Goal: Task Accomplishment & Management: Complete application form

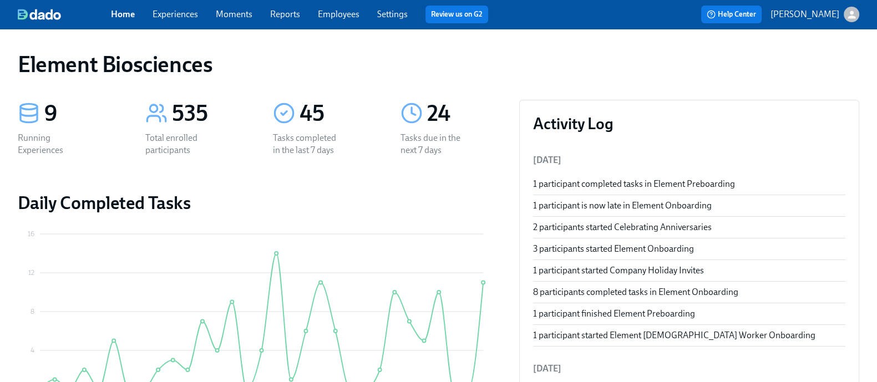
click at [201, 21] on div "Home Experiences Moments Reports Employees Settings Review us on G2" at bounding box center [304, 15] width 386 height 18
click at [185, 16] on link "Experiences" at bounding box center [174, 14] width 45 height 11
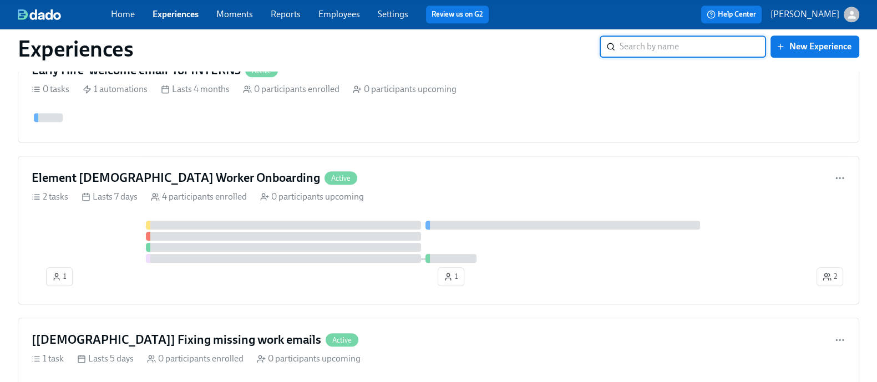
scroll to position [1275, 0]
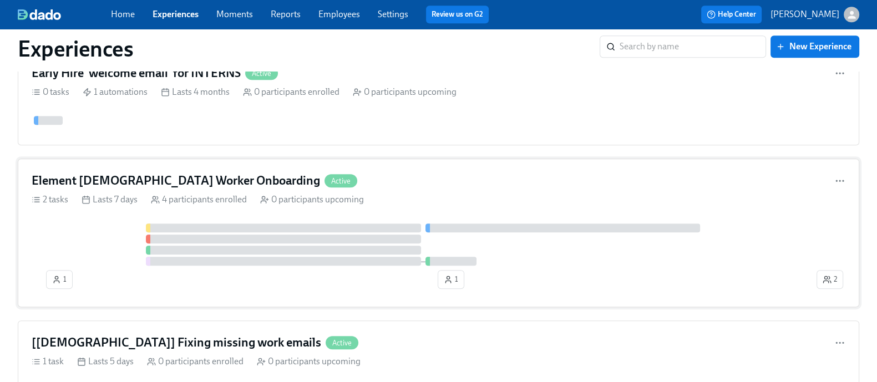
click at [130, 227] on div "Element [DEMOGRAPHIC_DATA] Worker Onboarding Active 2 tasks Lasts 7 days 4 part…" at bounding box center [438, 233] width 841 height 149
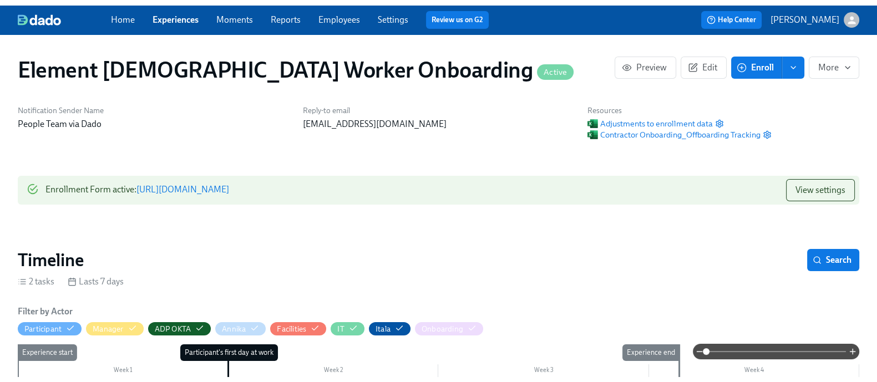
scroll to position [0, 394]
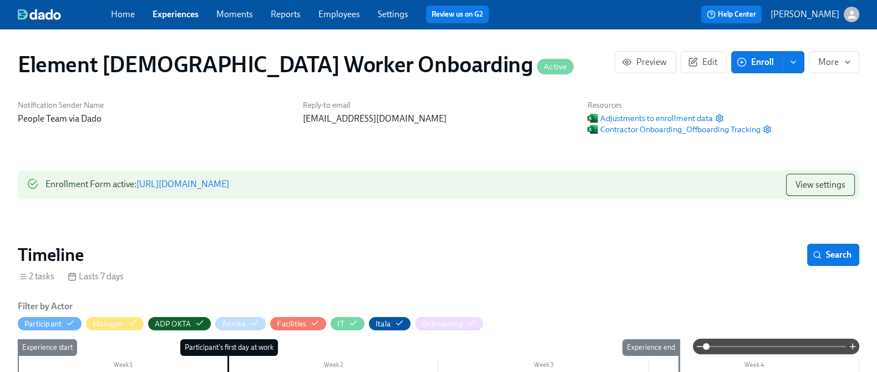
click at [229, 184] on link "https://my.dadohr.com/enrollmentForms/J3sUSfrzrFGoVpK_XPbfszTvNhQoQ" at bounding box center [182, 184] width 93 height 11
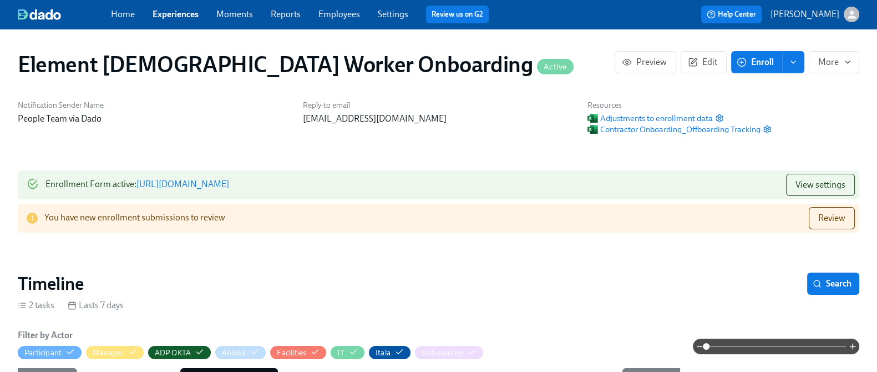
click at [175, 18] on link "Experiences" at bounding box center [175, 14] width 46 height 11
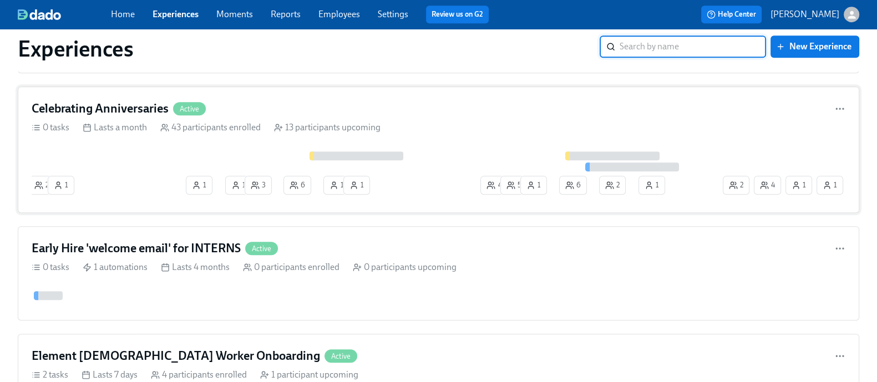
scroll to position [1104, 0]
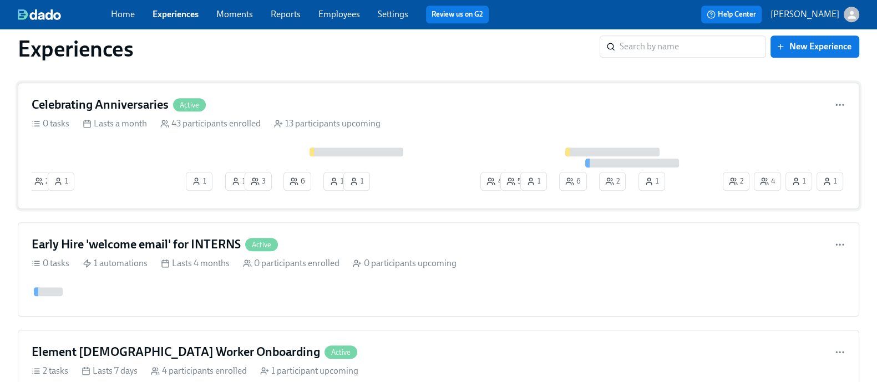
click at [143, 176] on div "2 1 1 1 3 6 1 1 4 5 1 6 2 1 2 4 1 1" at bounding box center [438, 172] width 813 height 48
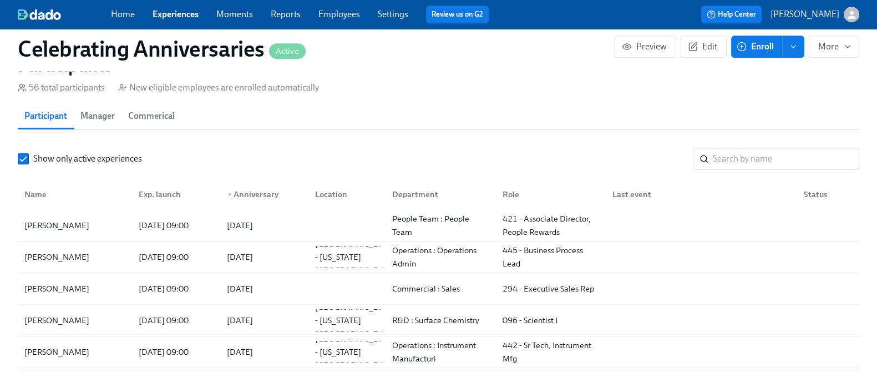
scroll to position [6, 0]
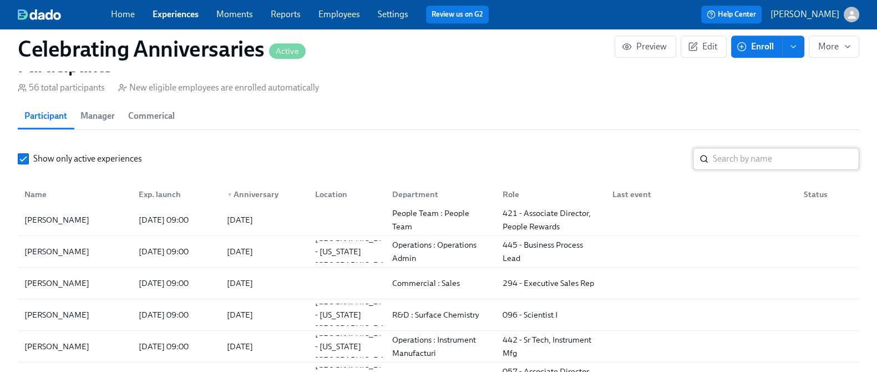
click at [769, 170] on input "search" at bounding box center [786, 159] width 146 height 22
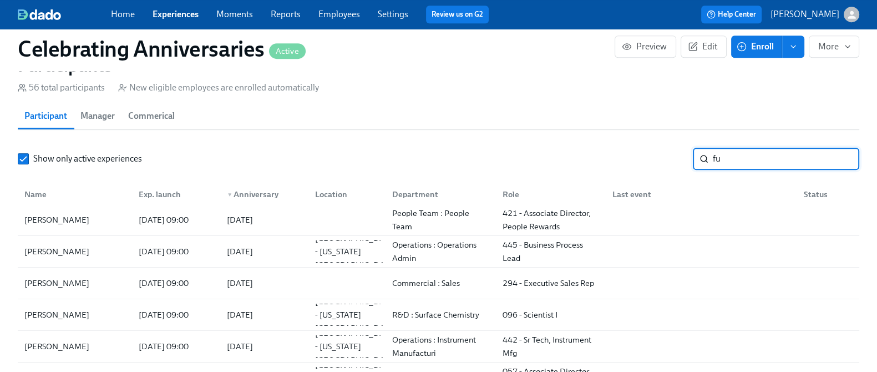
type input "f"
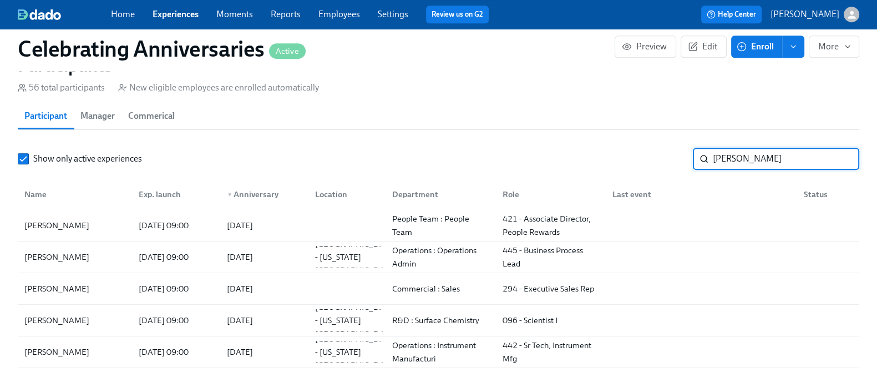
type input "dan"
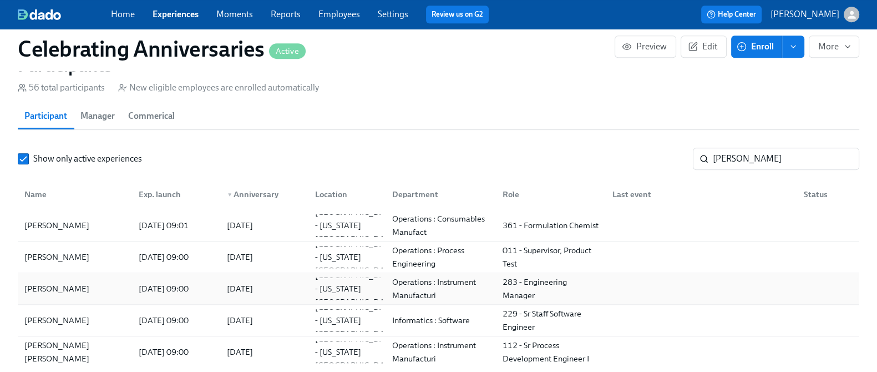
click at [126, 299] on div "Daniel J Proctor" at bounding box center [75, 288] width 110 height 22
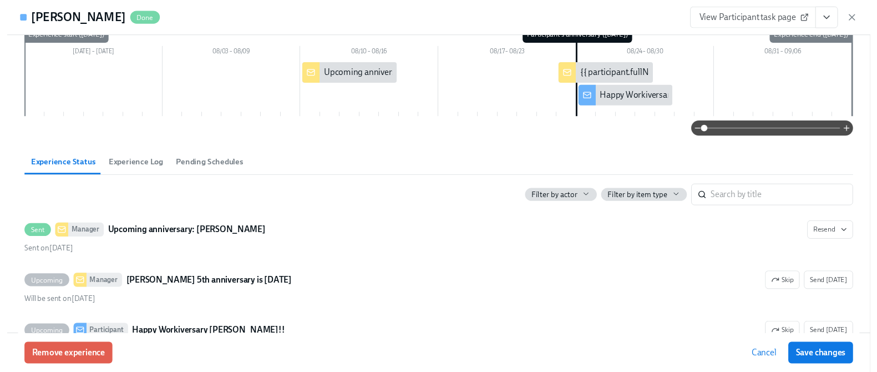
scroll to position [114, 0]
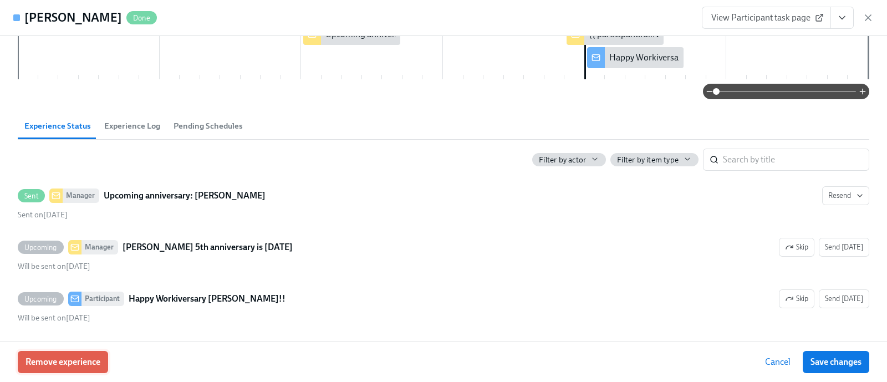
click at [94, 359] on span "Remove experience" at bounding box center [63, 362] width 75 height 11
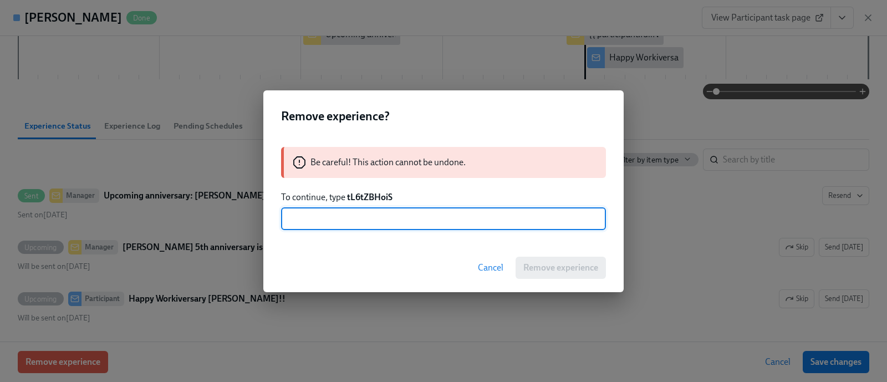
click at [372, 195] on strong "tL6tZBHoiS" at bounding box center [369, 197] width 45 height 11
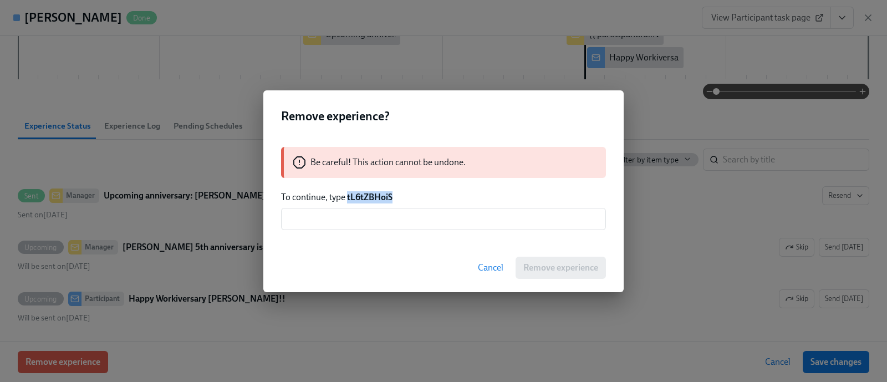
click at [372, 195] on strong "tL6tZBHoiS" at bounding box center [369, 197] width 45 height 11
copy strong "tL6tZBHoiS"
click at [353, 227] on input "text" at bounding box center [443, 219] width 325 height 22
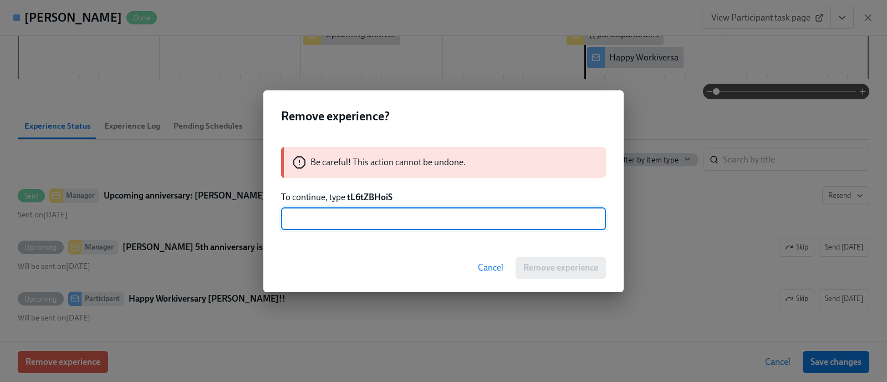
paste input "tL6tZBHoiS"
type input "tL6tZBHoiS"
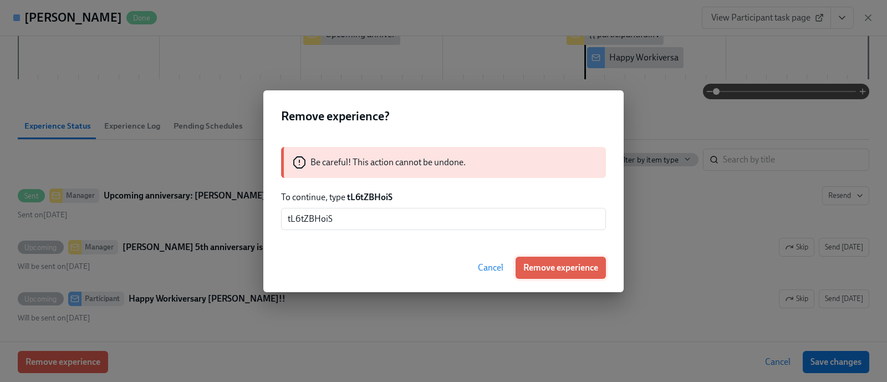
click at [562, 266] on span "Remove experience" at bounding box center [560, 267] width 75 height 11
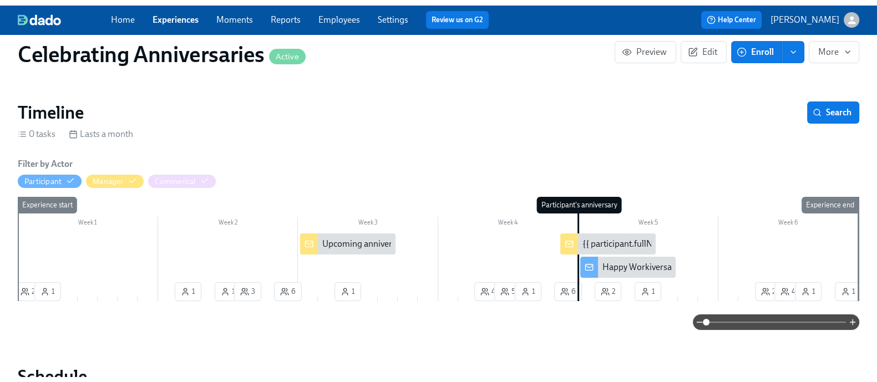
scroll to position [0, 0]
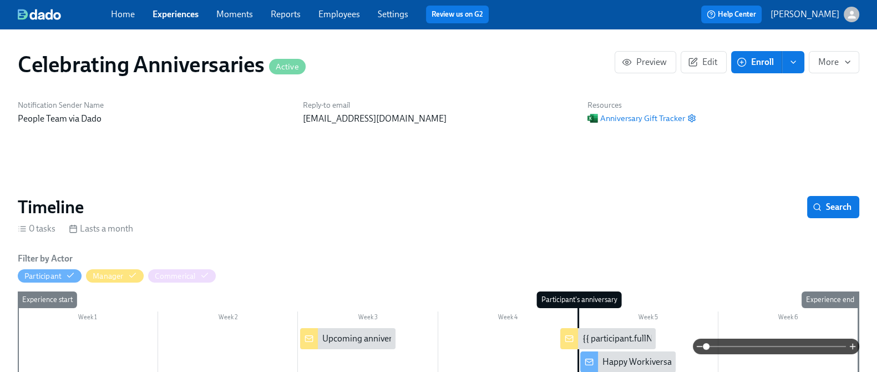
click at [186, 13] on link "Experiences" at bounding box center [175, 14] width 46 height 11
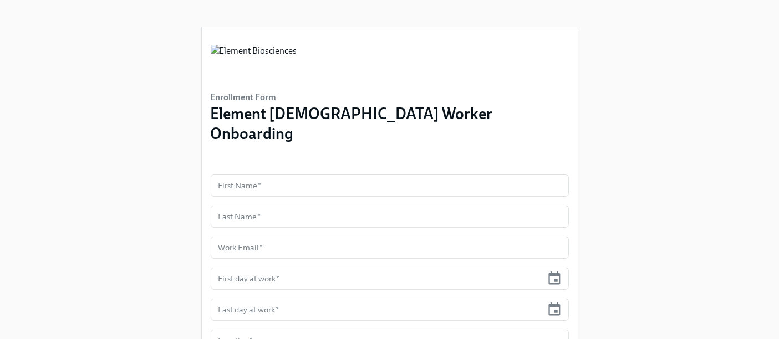
click at [274, 178] on form "First Name   * First Name * Last Name   * Last Name * Work Email   * Work Email…" at bounding box center [390, 341] width 358 height 333
click at [255, 175] on input "text" at bounding box center [390, 186] width 358 height 22
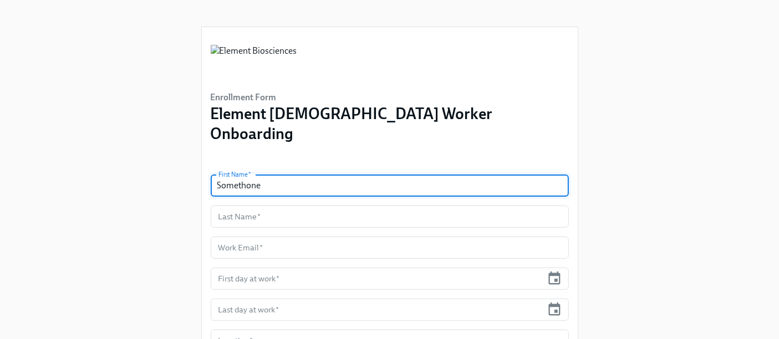
type input "Somethone"
click at [287, 206] on input "text" at bounding box center [390, 217] width 358 height 22
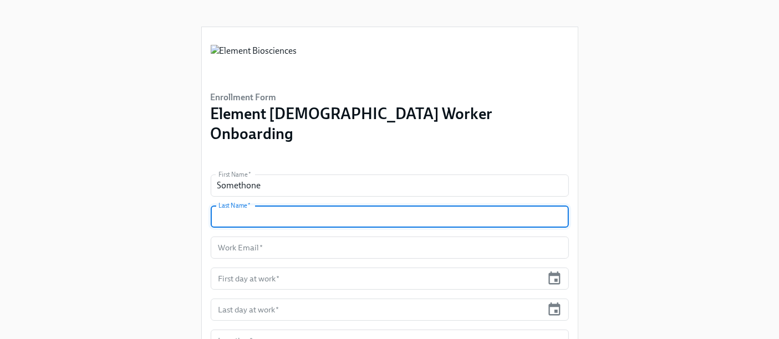
paste input "Soryadvongsa"
type input "Soryadvongsa"
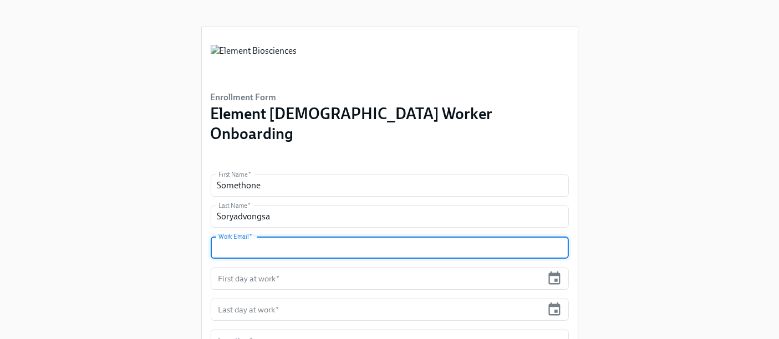
click at [256, 237] on input "text" at bounding box center [390, 248] width 358 height 22
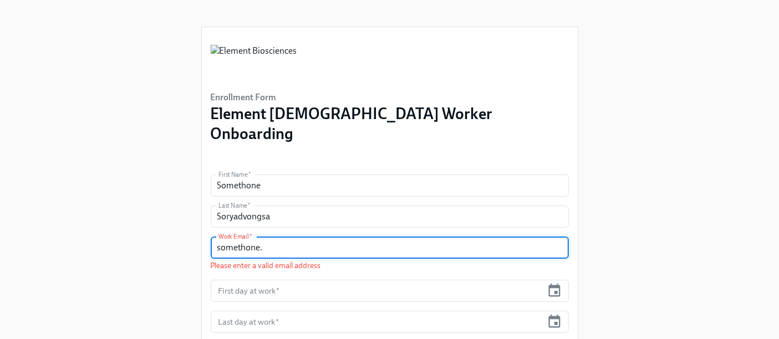
paste input "Soryadvongsa"
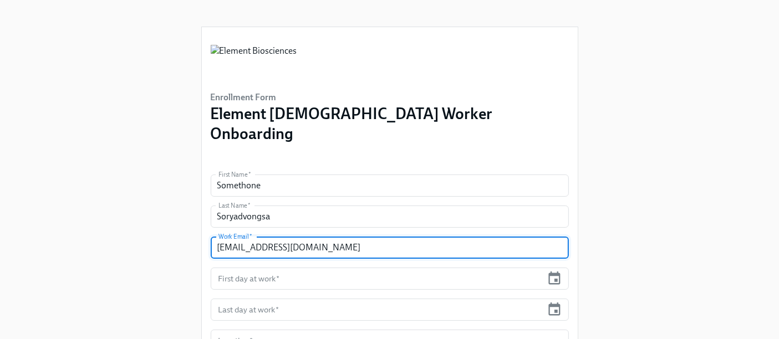
click at [266, 237] on input "[EMAIL_ADDRESS][DOMAIN_NAME]" at bounding box center [390, 248] width 358 height 22
type input "[EMAIL_ADDRESS][DOMAIN_NAME]"
click at [241, 268] on input "text" at bounding box center [377, 279] width 332 height 22
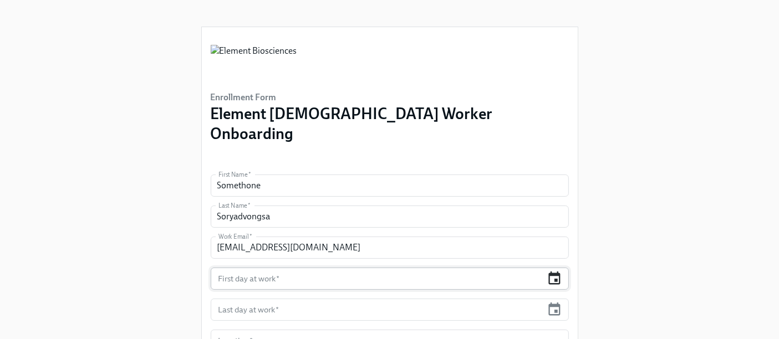
click at [554, 271] on icon "button" at bounding box center [554, 278] width 15 height 15
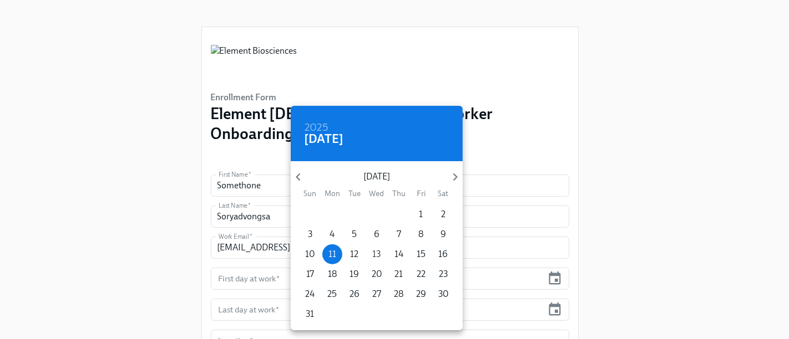
click at [377, 259] on p "13" at bounding box center [377, 254] width 8 height 12
type input "[DATE]"
click at [111, 266] on div at bounding box center [394, 169] width 789 height 339
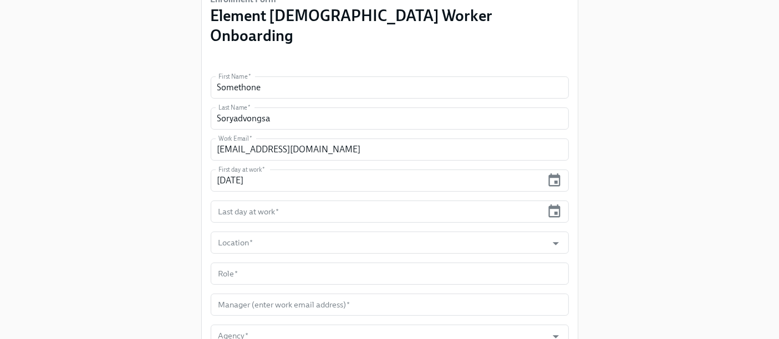
scroll to position [98, 0]
click at [248, 201] on input "text" at bounding box center [377, 212] width 332 height 22
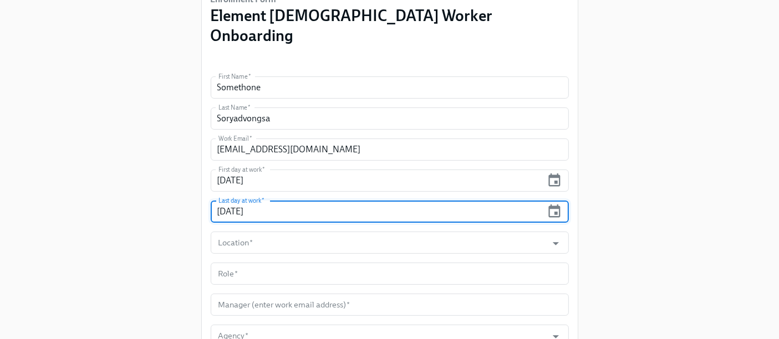
type input "[DATE]"
click at [233, 237] on form "First Name   * Somethone First Name * Last Name   * Soryadvongsa Last Name * Wo…" at bounding box center [390, 243] width 358 height 333
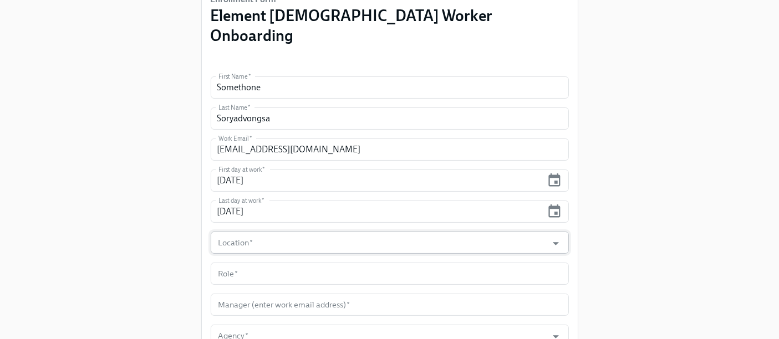
click at [233, 232] on input "Location   *" at bounding box center [379, 243] width 326 height 22
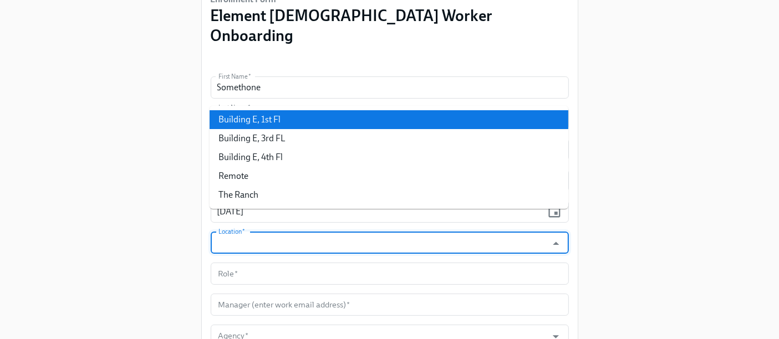
click at [250, 123] on li "Building E, 1st Fl" at bounding box center [389, 119] width 359 height 19
type input "Building E, 1st Fl"
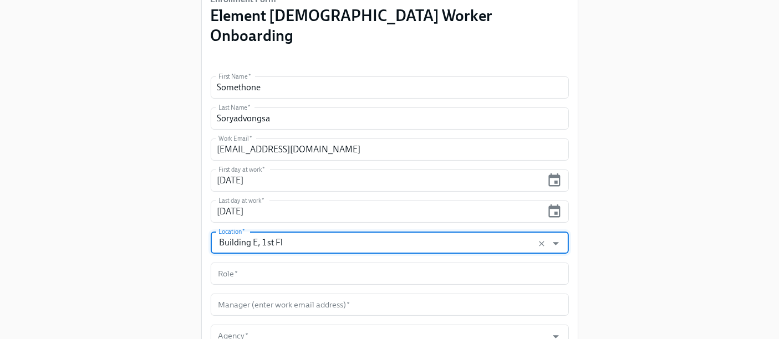
click at [139, 164] on div "Enrollment Form Element [DEMOGRAPHIC_DATA] Worker Onboarding First Name   * Som…" at bounding box center [390, 165] width 744 height 526
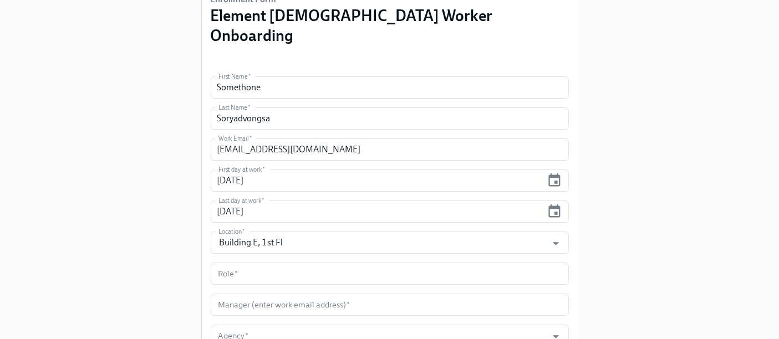
scroll to position [192, 0]
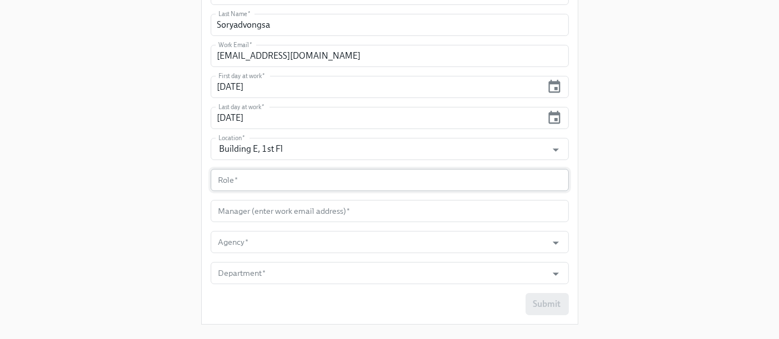
click at [250, 169] on input "text" at bounding box center [390, 180] width 358 height 22
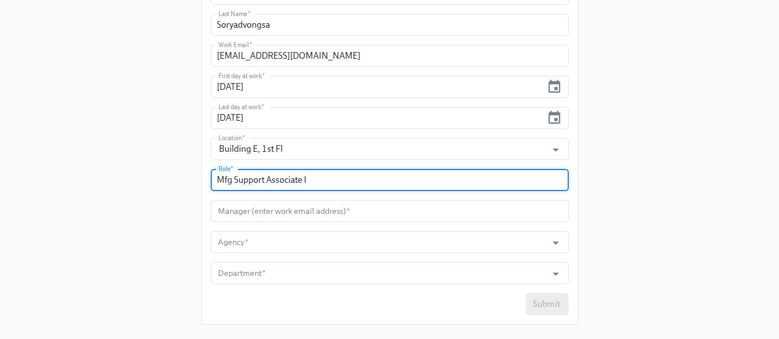
type input "Mfg Support Associate I"
click at [290, 200] on input "text" at bounding box center [390, 211] width 358 height 22
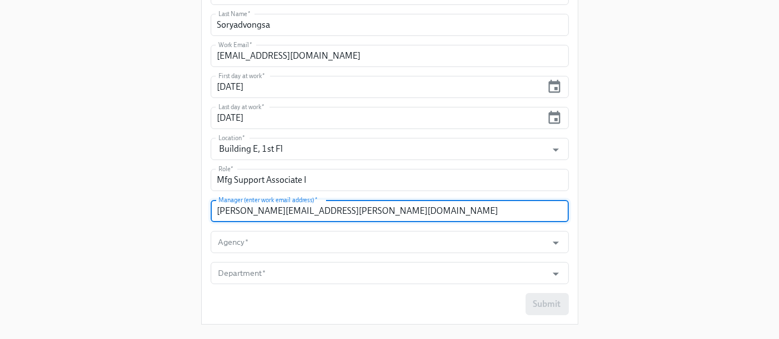
click at [256, 200] on input "[PERSON_NAME][EMAIL_ADDRESS][PERSON_NAME][DOMAIN_NAME]" at bounding box center [390, 211] width 358 height 22
type input "[PERSON_NAME][EMAIL_ADDRESS][DOMAIN_NAME]"
click at [298, 231] on input "Agency   *" at bounding box center [379, 242] width 326 height 22
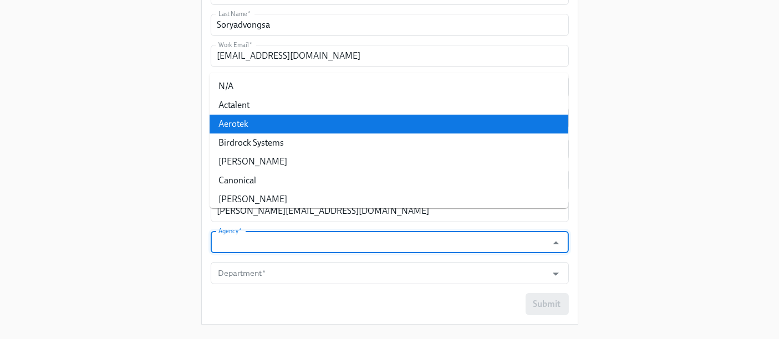
click at [252, 123] on li "Aerotek" at bounding box center [389, 124] width 359 height 19
type input "Aerotek"
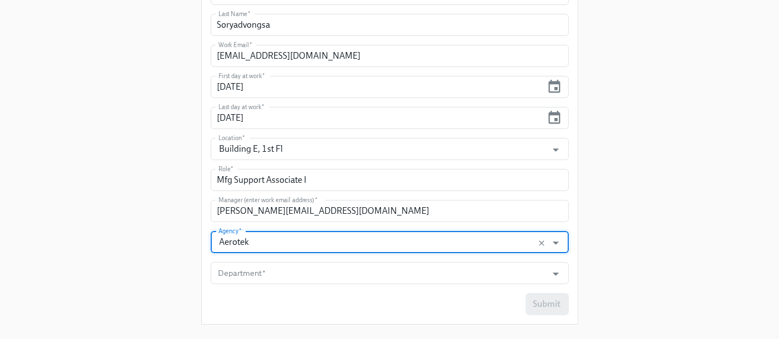
click at [245, 265] on form "First Name   * Somethone First Name * Last Name   * [PERSON_NAME] Last Name * W…" at bounding box center [390, 149] width 358 height 333
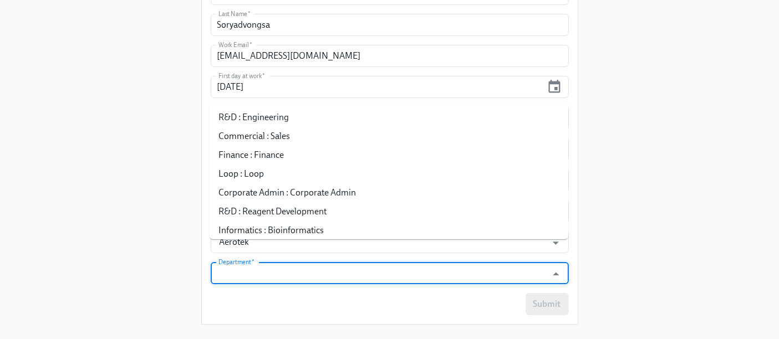
click at [246, 262] on input "Department   *" at bounding box center [379, 273] width 326 height 22
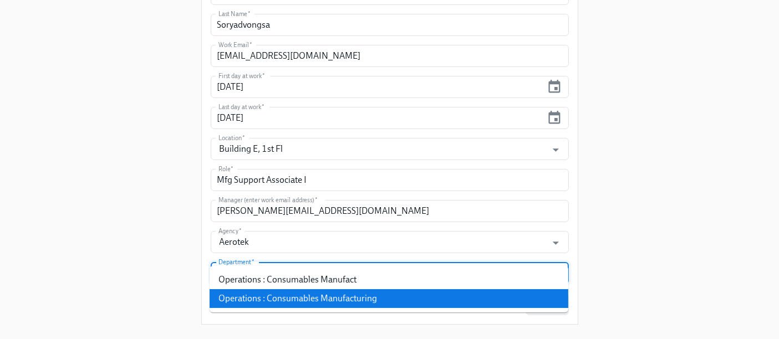
click at [267, 295] on li "Operations : Consumables Manufacturing" at bounding box center [389, 298] width 359 height 19
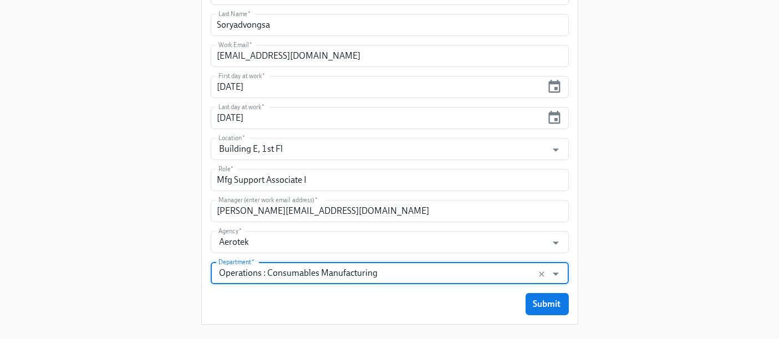
type input "Operations : Consumables Manufacturing"
click at [267, 295] on div "Enrollment Form Element [DEMOGRAPHIC_DATA] Worker Onboarding First Name   * Som…" at bounding box center [390, 79] width 376 height 489
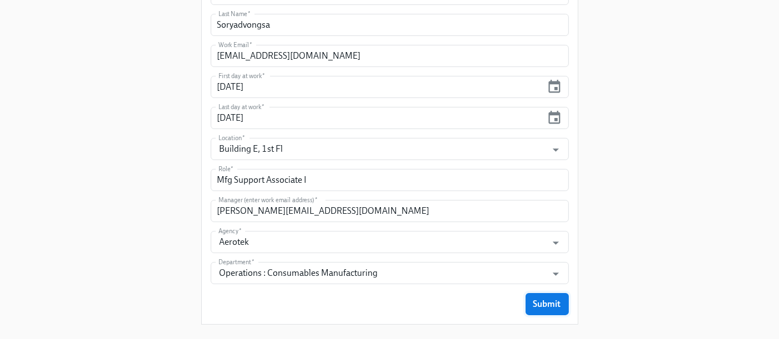
click at [557, 299] on span "Submit" at bounding box center [547, 304] width 28 height 11
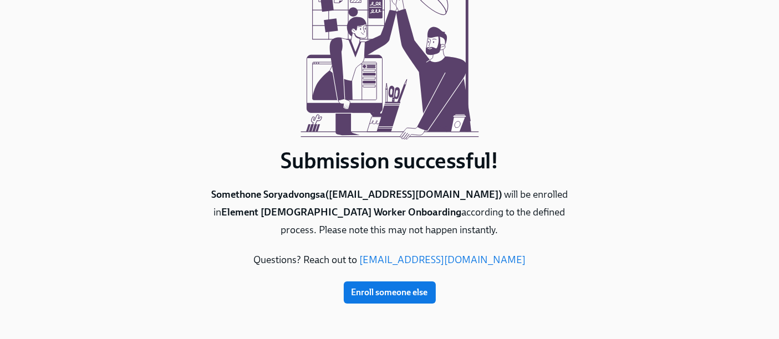
scroll to position [0, 0]
